Goal: Transaction & Acquisition: Book appointment/travel/reservation

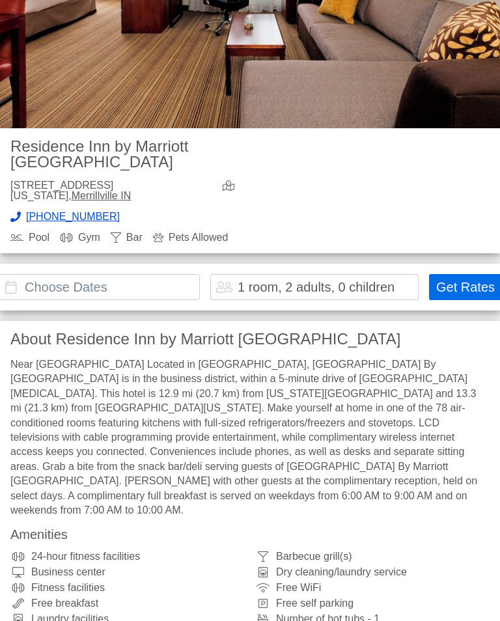
scroll to position [257, 0]
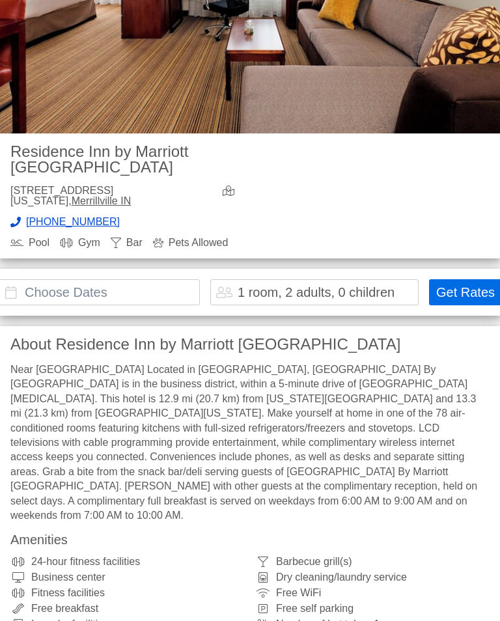
click at [25, 279] on input "text" at bounding box center [99, 292] width 202 height 26
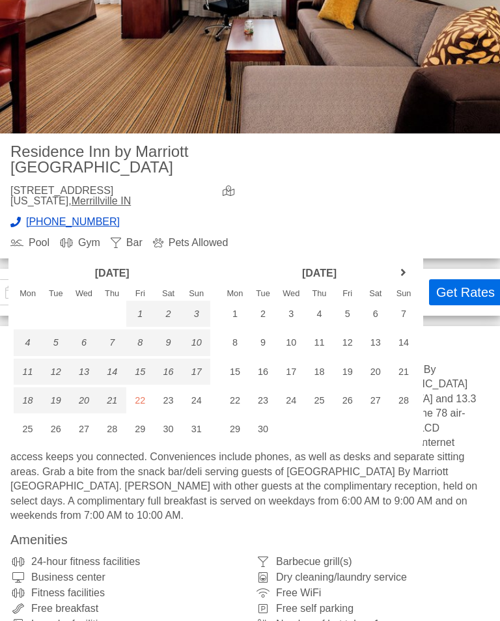
click at [172, 398] on div "23" at bounding box center [168, 400] width 28 height 26
click at [51, 424] on div "26" at bounding box center [56, 429] width 28 height 26
type input "[DATE] - [DATE]"
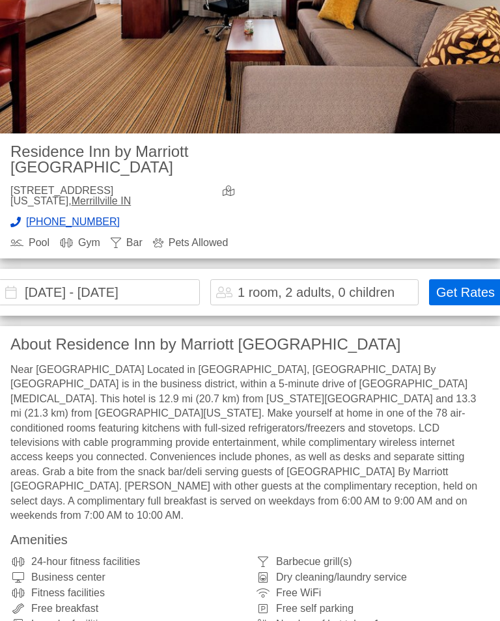
click at [392, 279] on div "1 room, 2 adults, 0 children" at bounding box center [314, 292] width 208 height 26
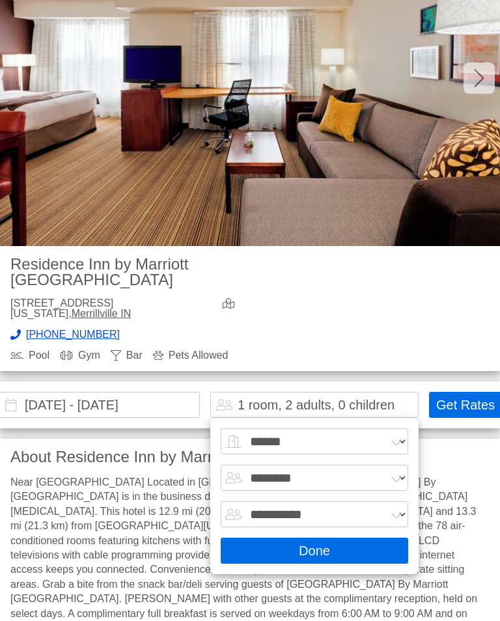
scroll to position [145, 0]
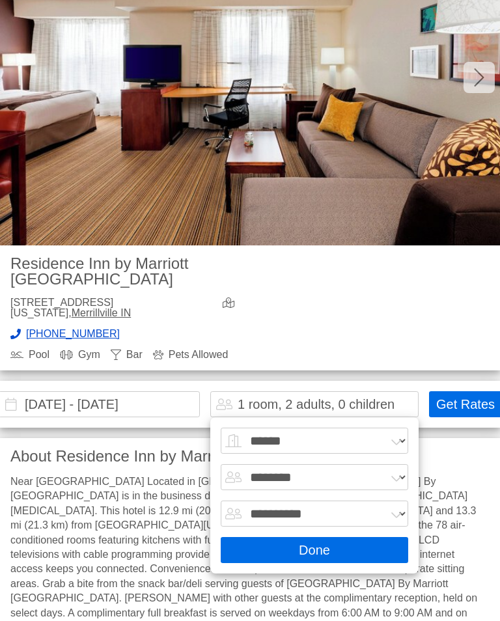
click at [328, 501] on select "**********" at bounding box center [315, 514] width 188 height 26
select select "*"
click at [313, 537] on button "Done" at bounding box center [315, 550] width 188 height 26
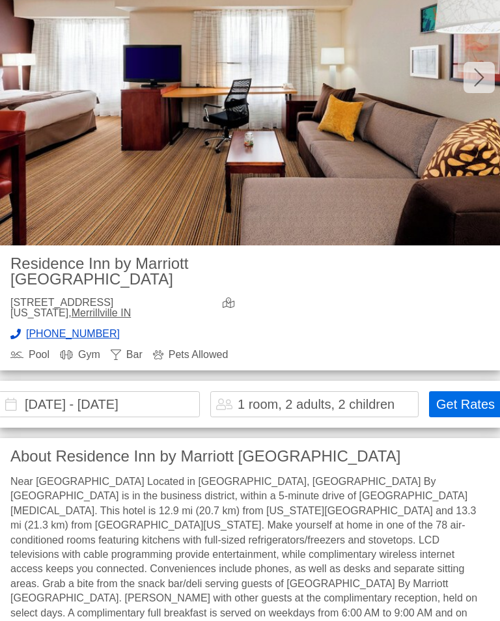
click at [461, 391] on button "Get Rates" at bounding box center [465, 404] width 73 height 26
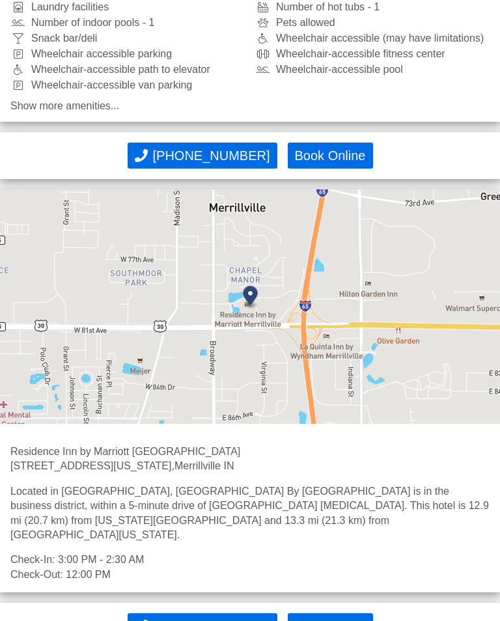
scroll to position [1807, 0]
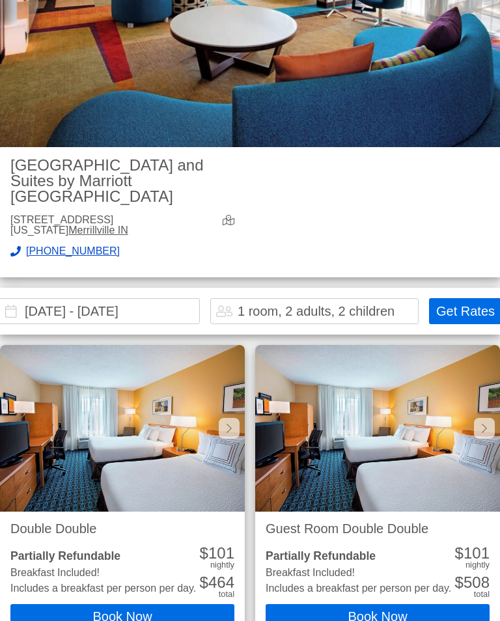
scroll to position [245, 0]
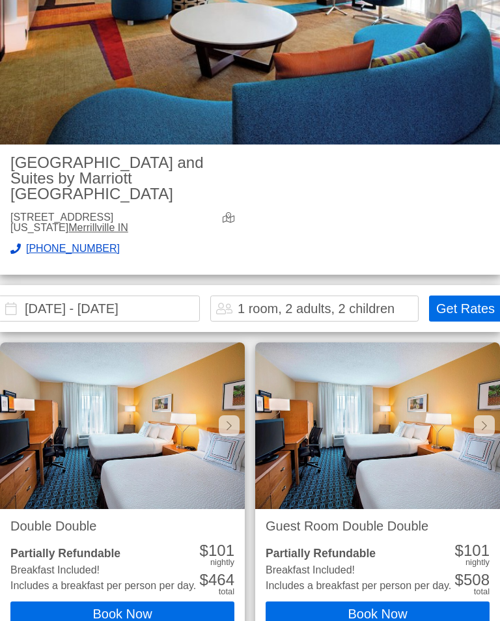
click at [156, 602] on button "Book Now" at bounding box center [122, 615] width 224 height 26
